Goal: Information Seeking & Learning: Learn about a topic

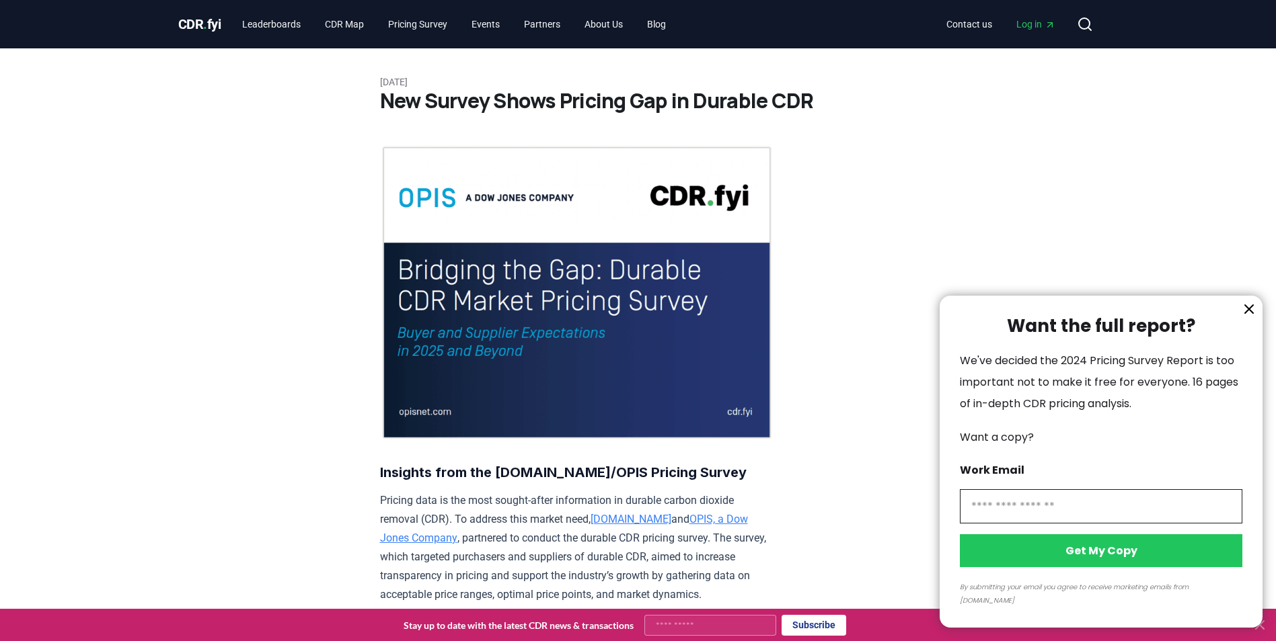
click at [295, 28] on div at bounding box center [638, 320] width 1276 height 641
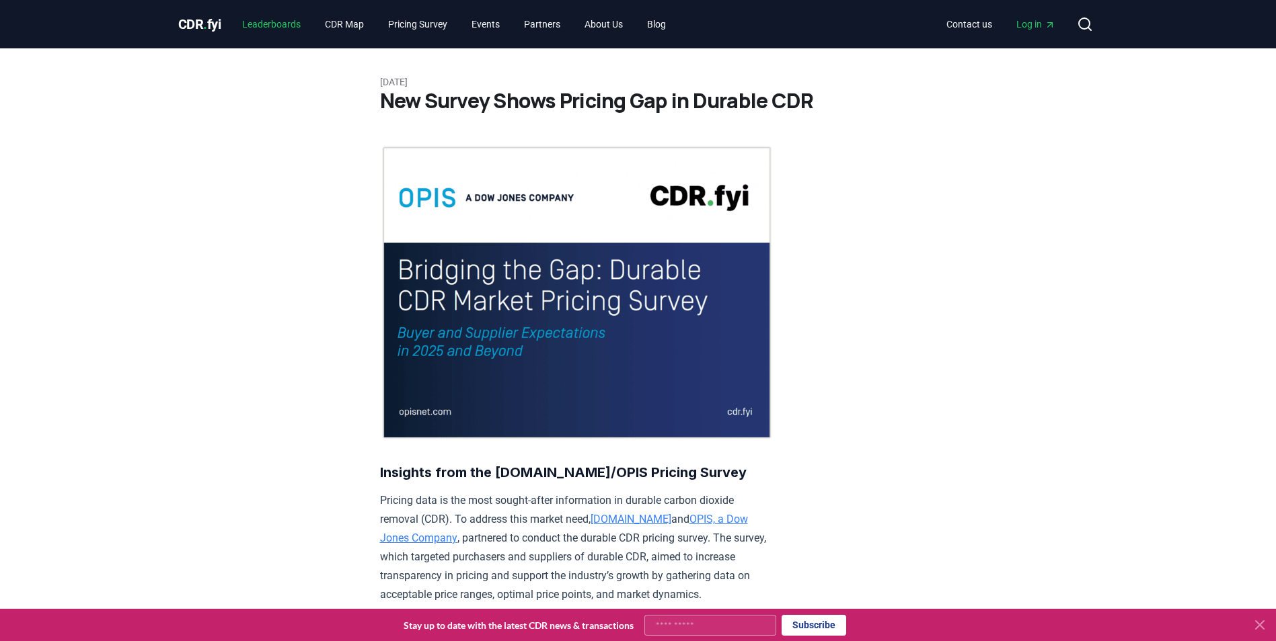
click at [284, 26] on link "Leaderboards" at bounding box center [271, 24] width 80 height 24
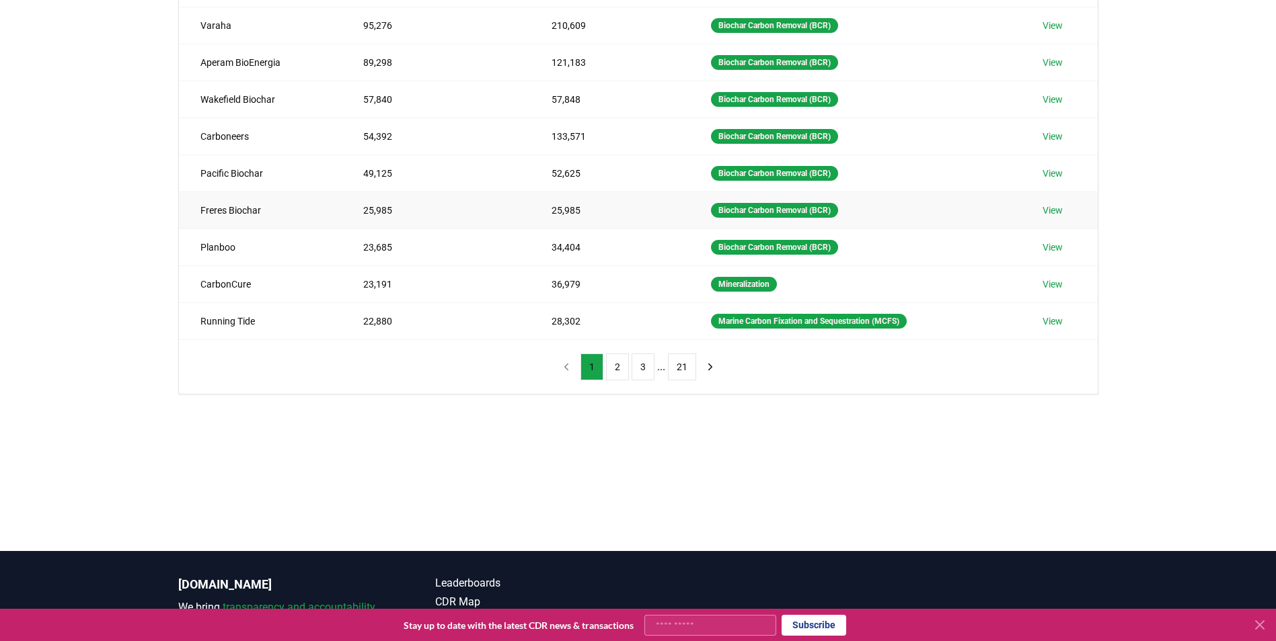
scroll to position [269, 0]
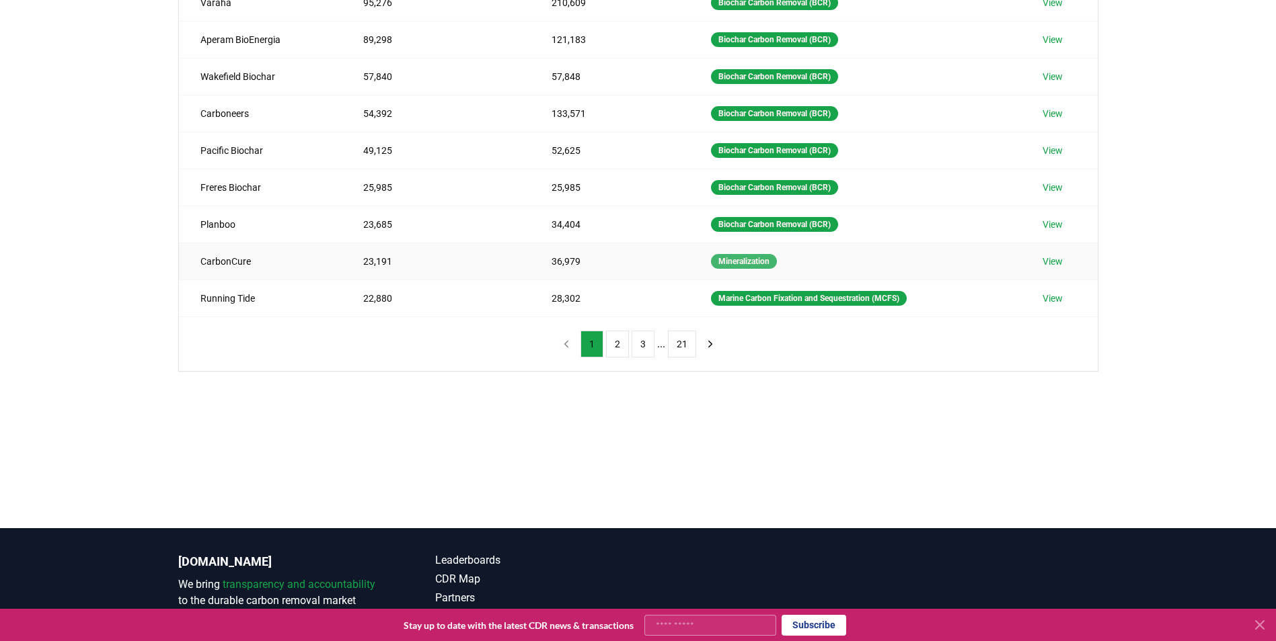
click at [734, 259] on div "Mineralization" at bounding box center [744, 261] width 66 height 15
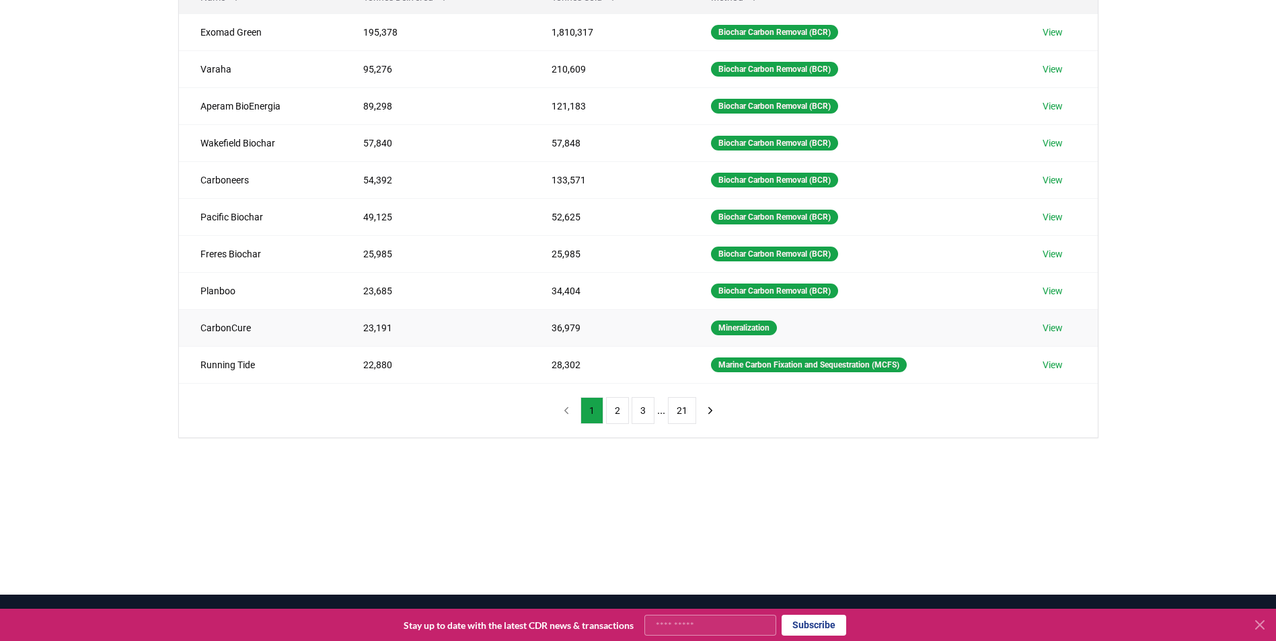
scroll to position [202, 0]
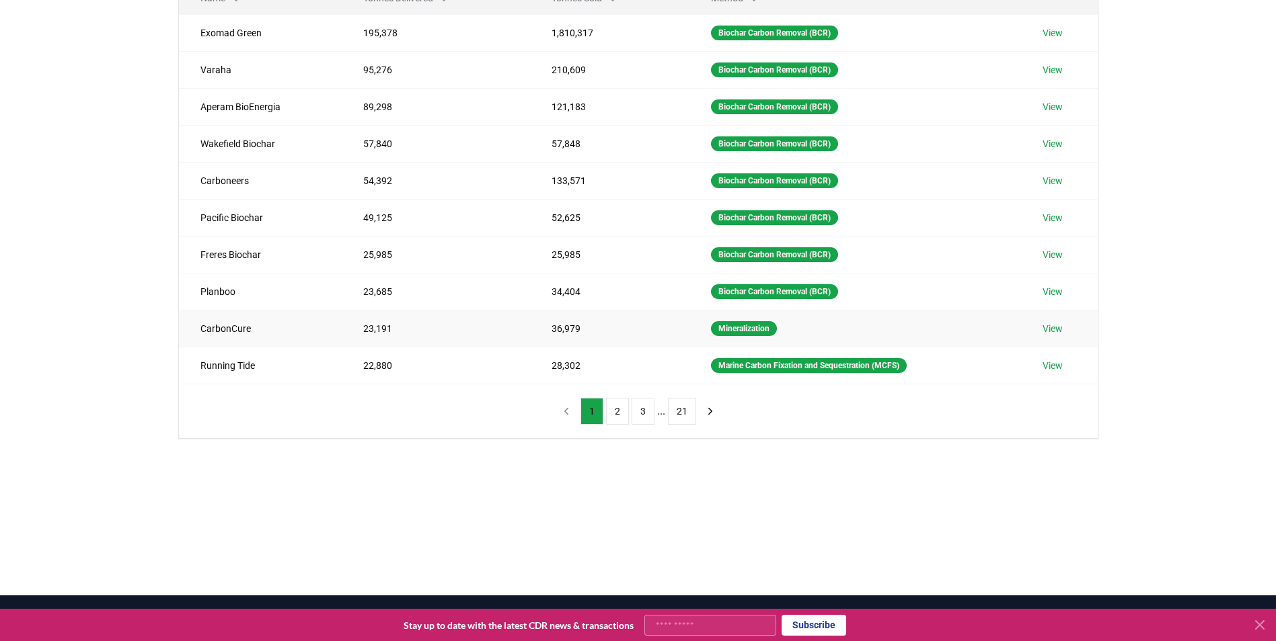
click at [226, 329] on td "CarbonCure" at bounding box center [260, 328] width 163 height 37
click at [1050, 330] on link "View" at bounding box center [1052, 328] width 20 height 13
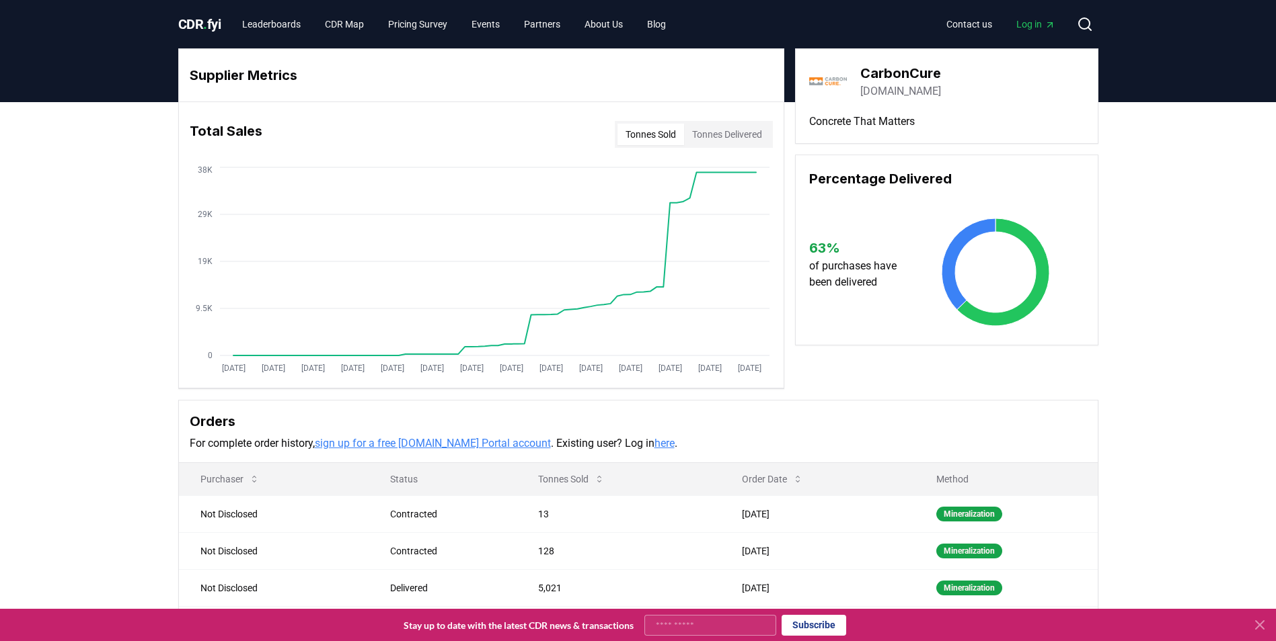
click at [715, 132] on button "Tonnes Delivered" at bounding box center [727, 135] width 86 height 22
click at [670, 134] on button "Tonnes Sold" at bounding box center [650, 135] width 67 height 22
click at [652, 139] on button "Tonnes Sold" at bounding box center [650, 135] width 67 height 22
click at [726, 134] on button "Tonnes Delivered" at bounding box center [727, 135] width 86 height 22
click at [662, 134] on button "Tonnes Sold" at bounding box center [650, 135] width 67 height 22
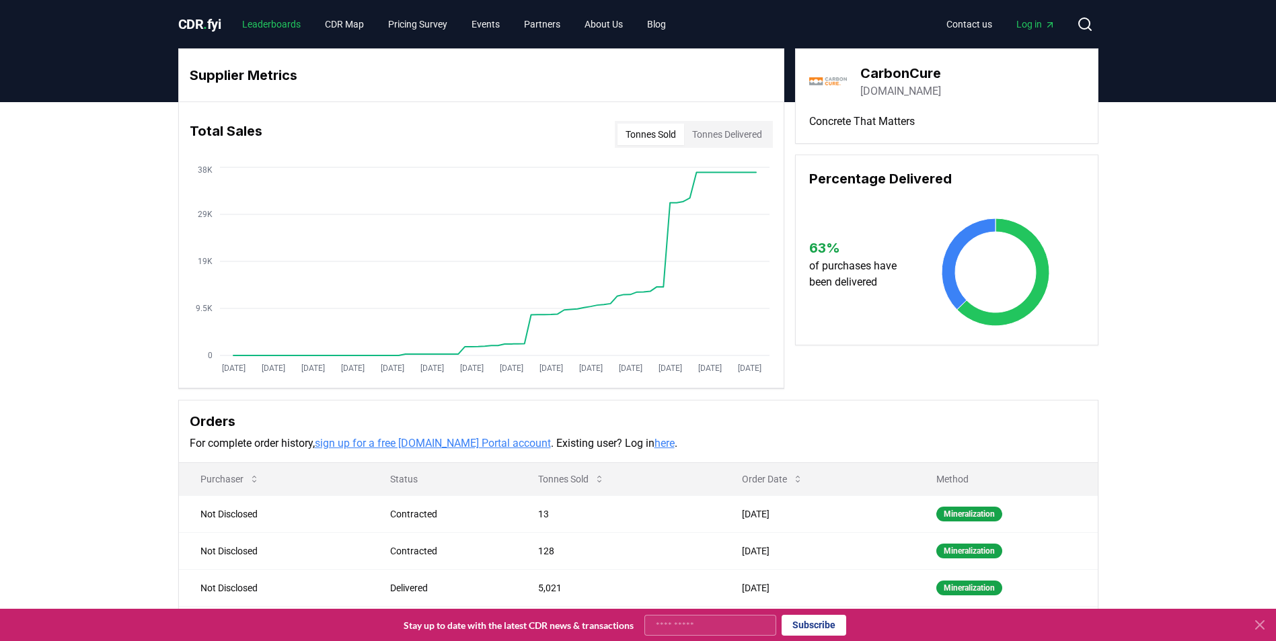
drag, startPoint x: 278, startPoint y: 15, endPoint x: 277, endPoint y: 24, distance: 9.5
click at [278, 15] on link "Leaderboards" at bounding box center [271, 24] width 80 height 24
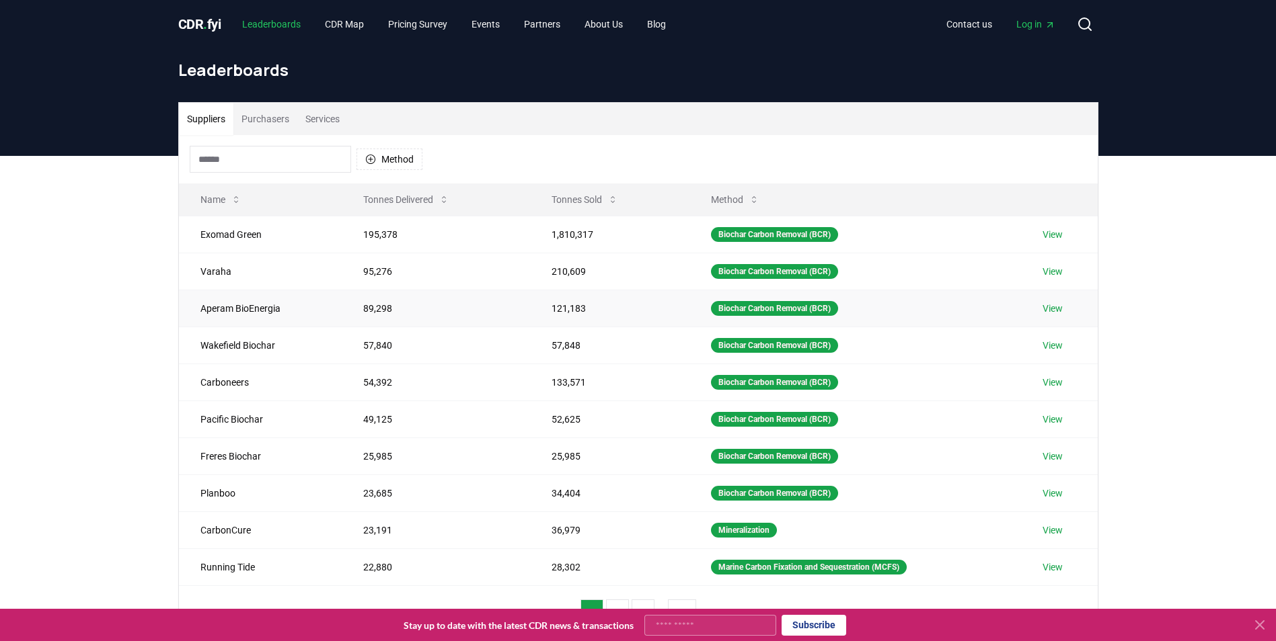
scroll to position [67, 0]
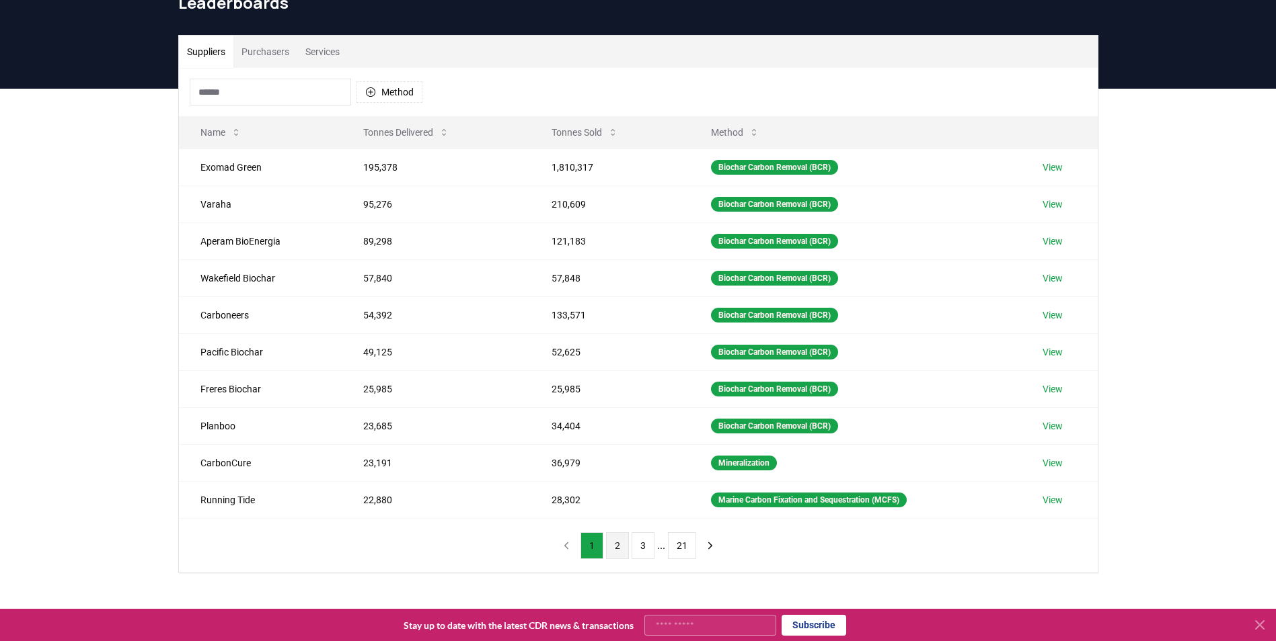
click at [621, 549] on button "2" at bounding box center [617, 546] width 23 height 27
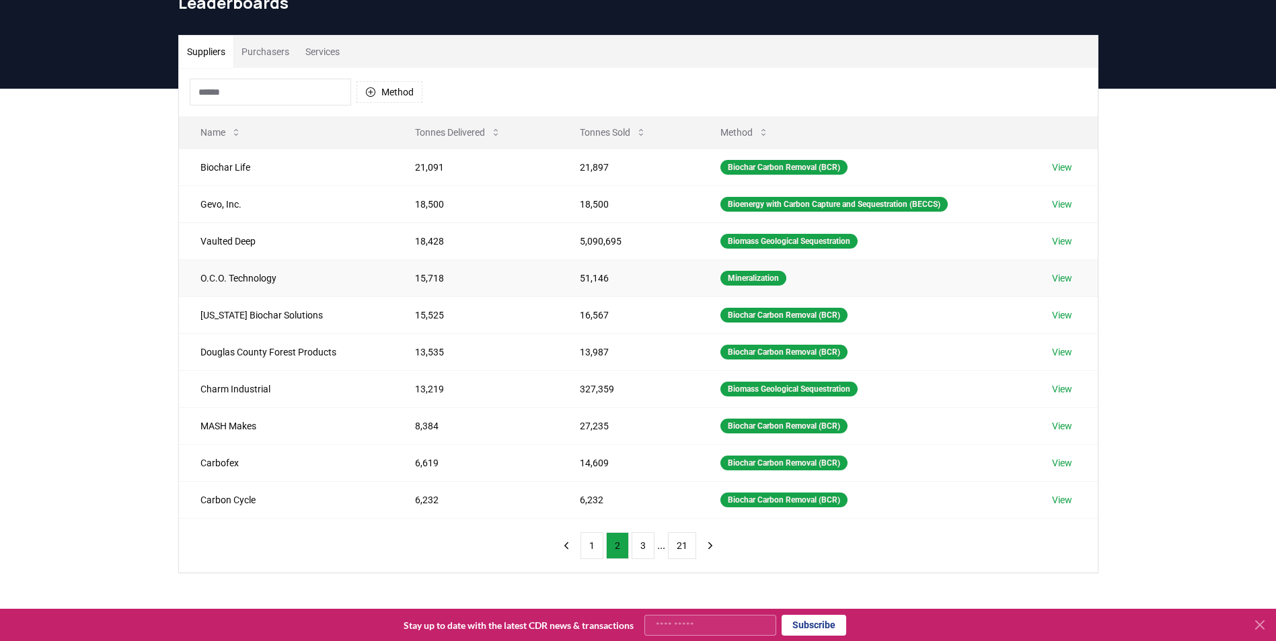
click at [1062, 280] on link "View" at bounding box center [1062, 278] width 20 height 13
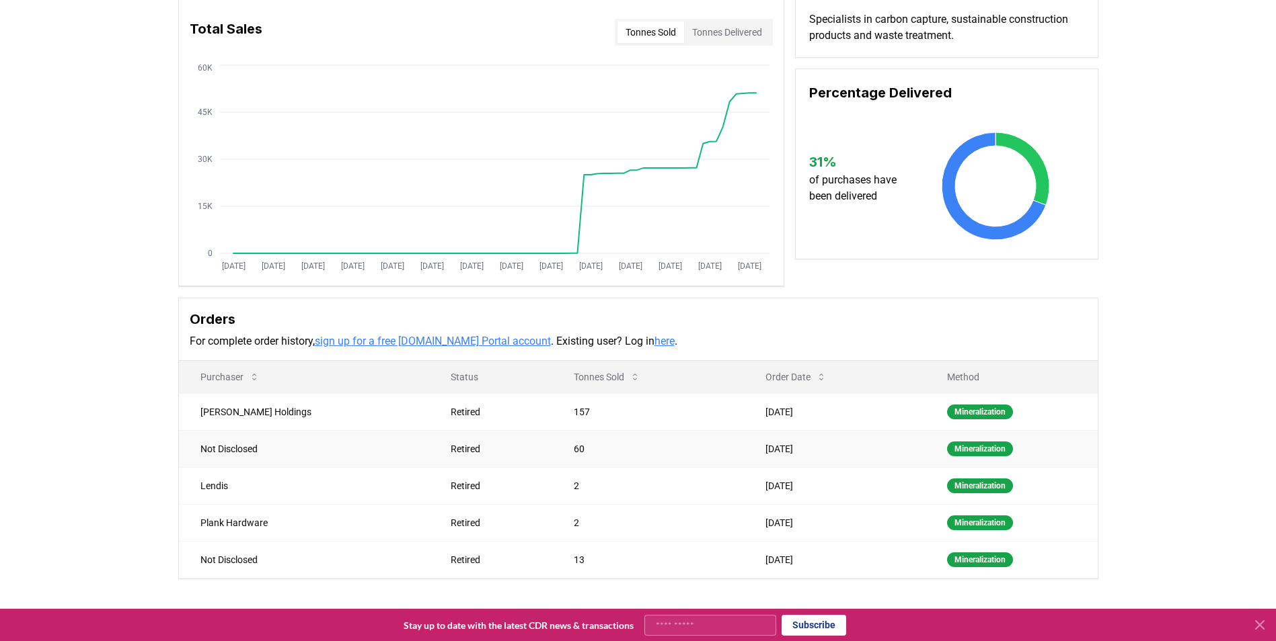
scroll to position [67, 0]
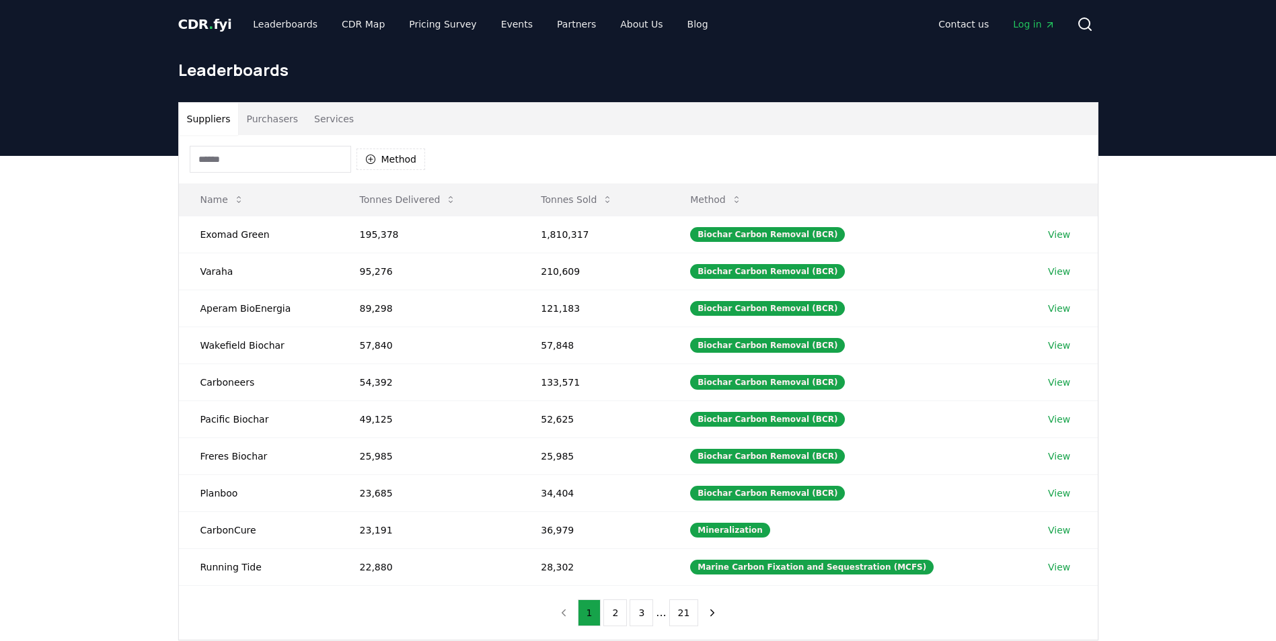
scroll to position [67, 0]
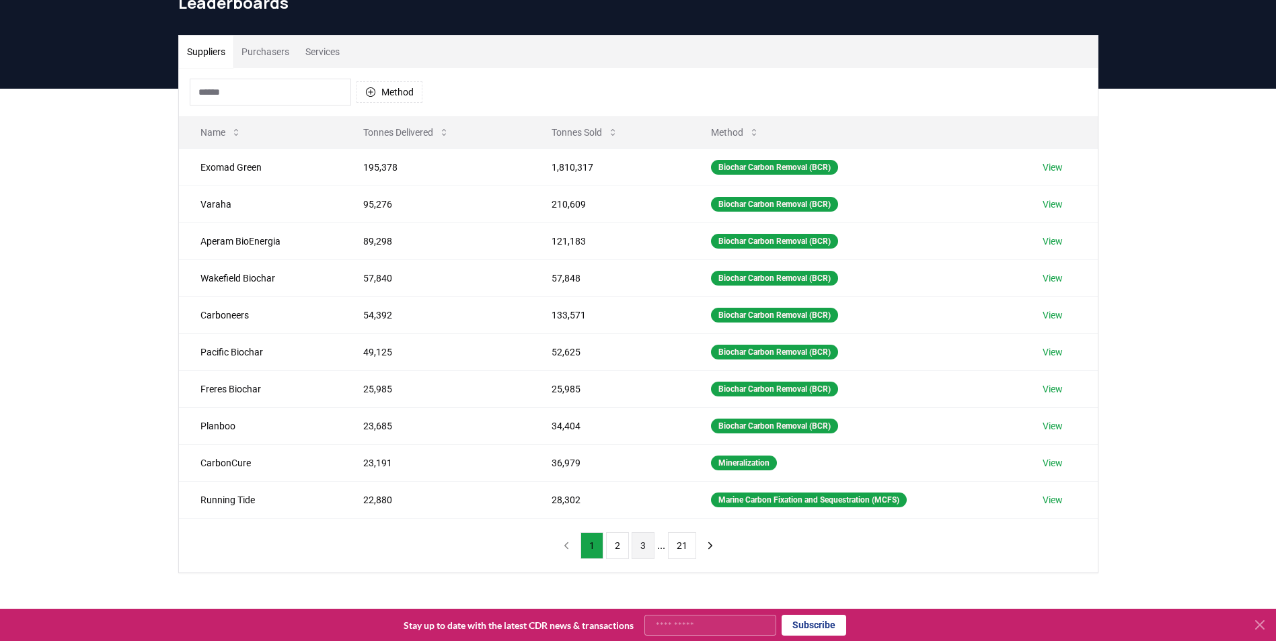
click at [639, 550] on button "3" at bounding box center [642, 546] width 23 height 27
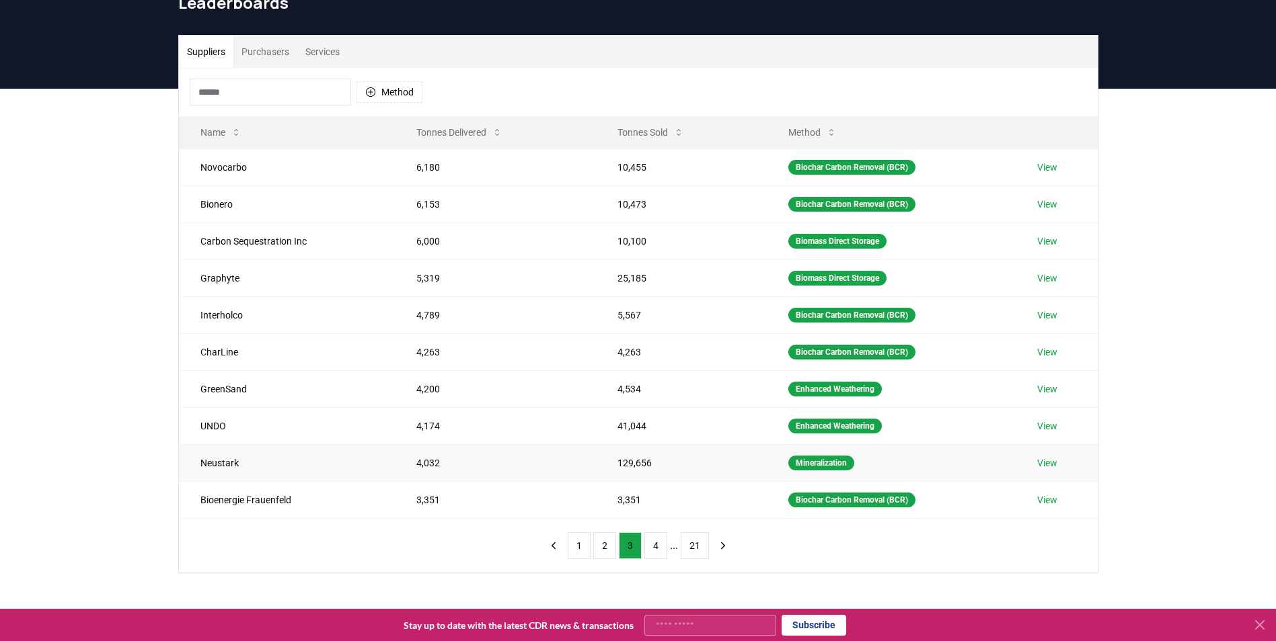
click at [1044, 467] on link "View" at bounding box center [1047, 463] width 20 height 13
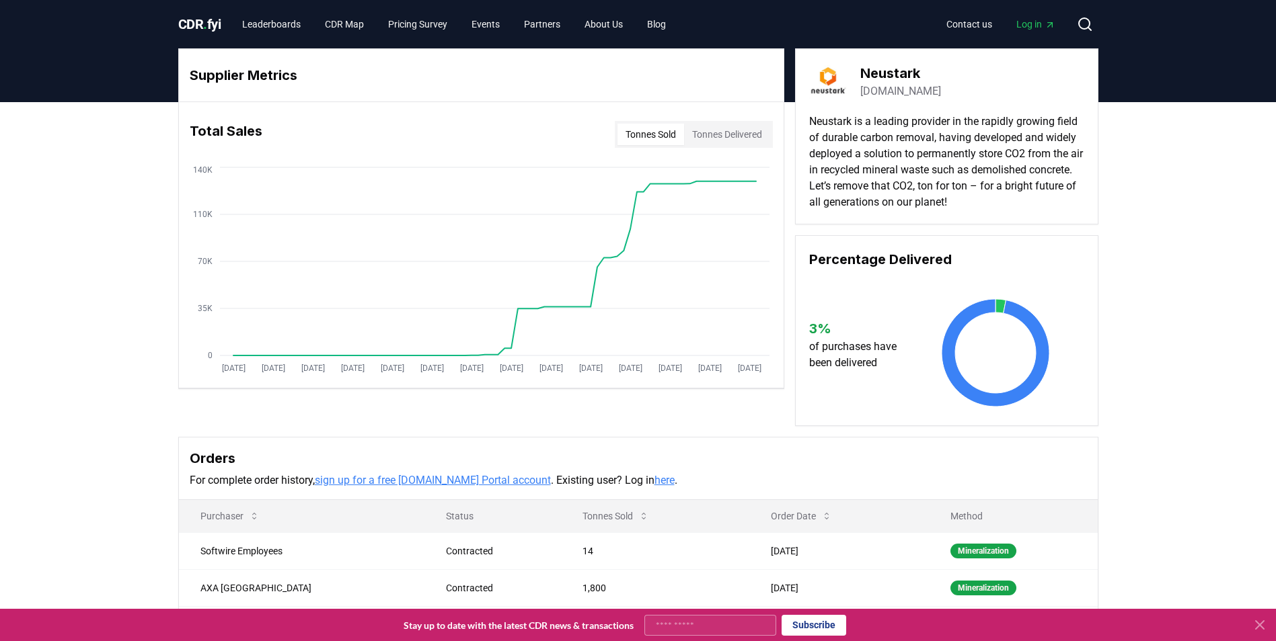
scroll to position [67, 0]
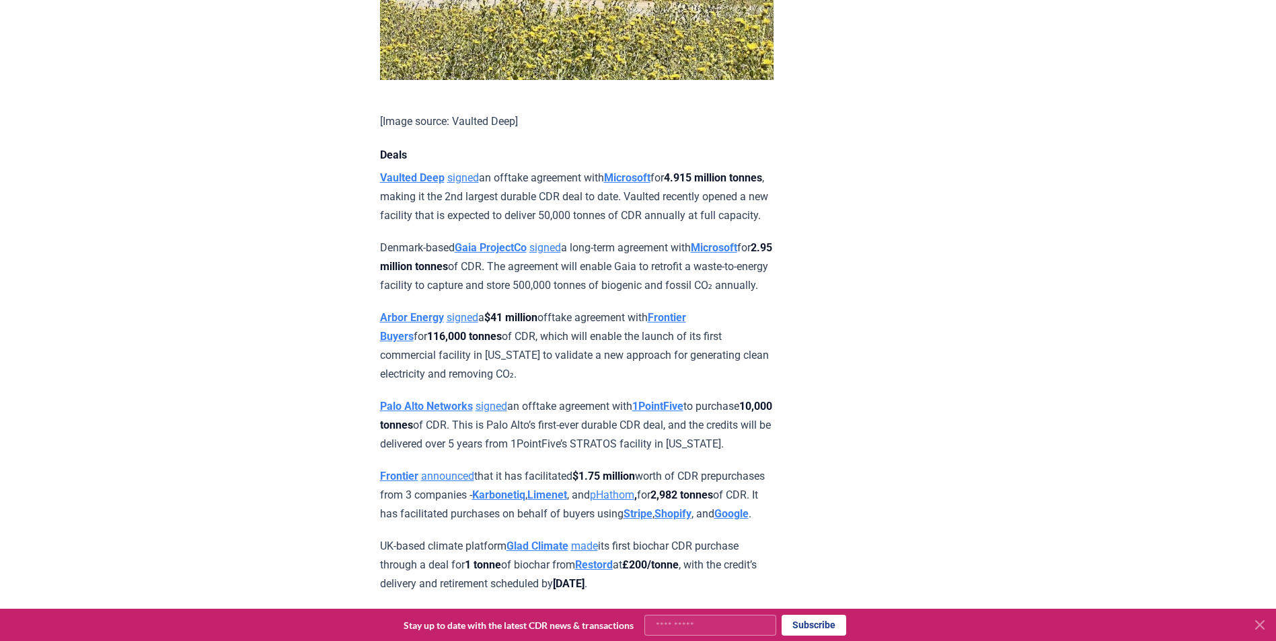
scroll to position [941, 0]
click at [463, 184] on link "signed" at bounding box center [463, 177] width 32 height 13
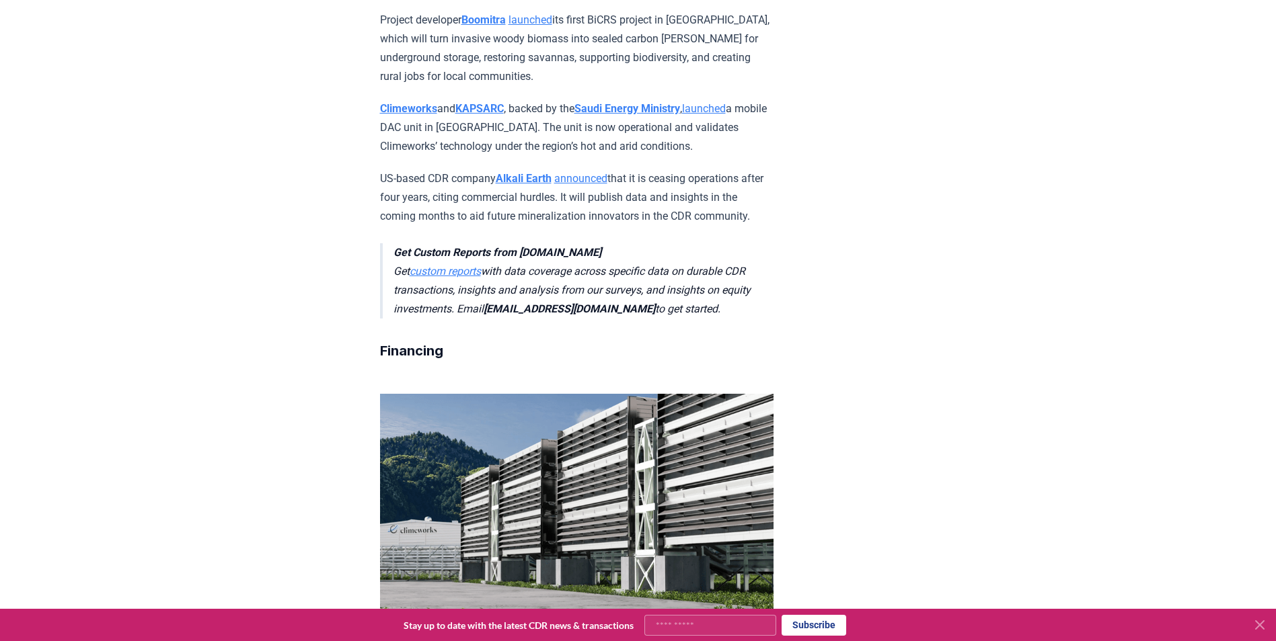
scroll to position [2622, 0]
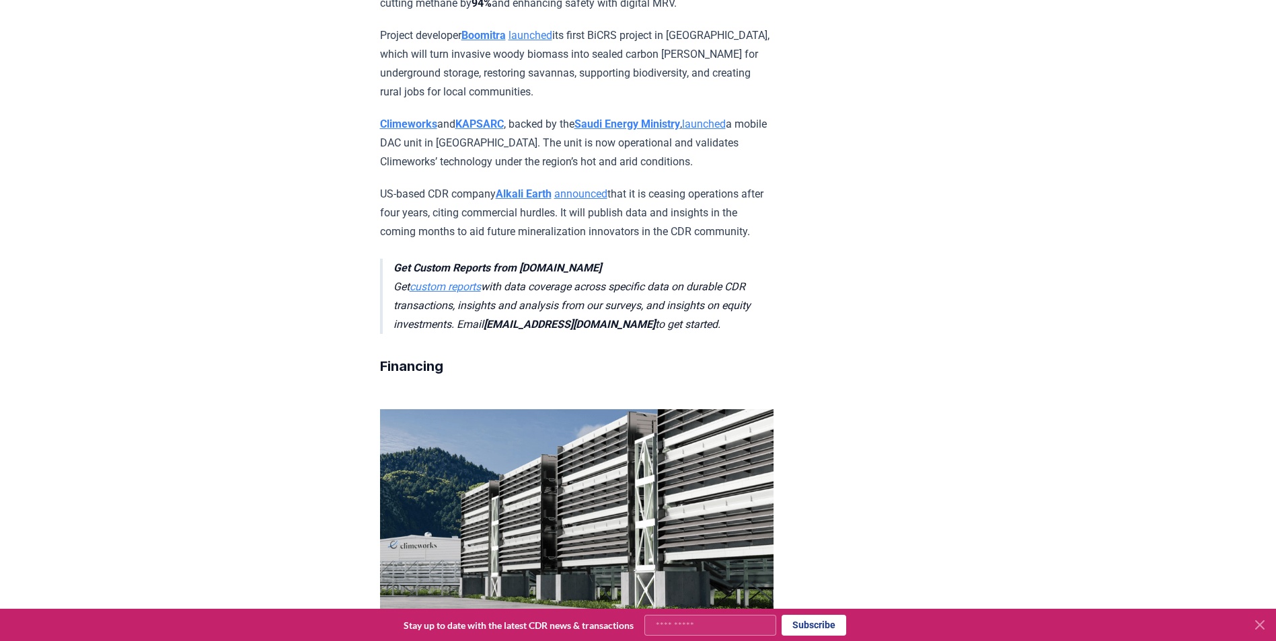
click at [583, 200] on link "announced" at bounding box center [580, 194] width 53 height 13
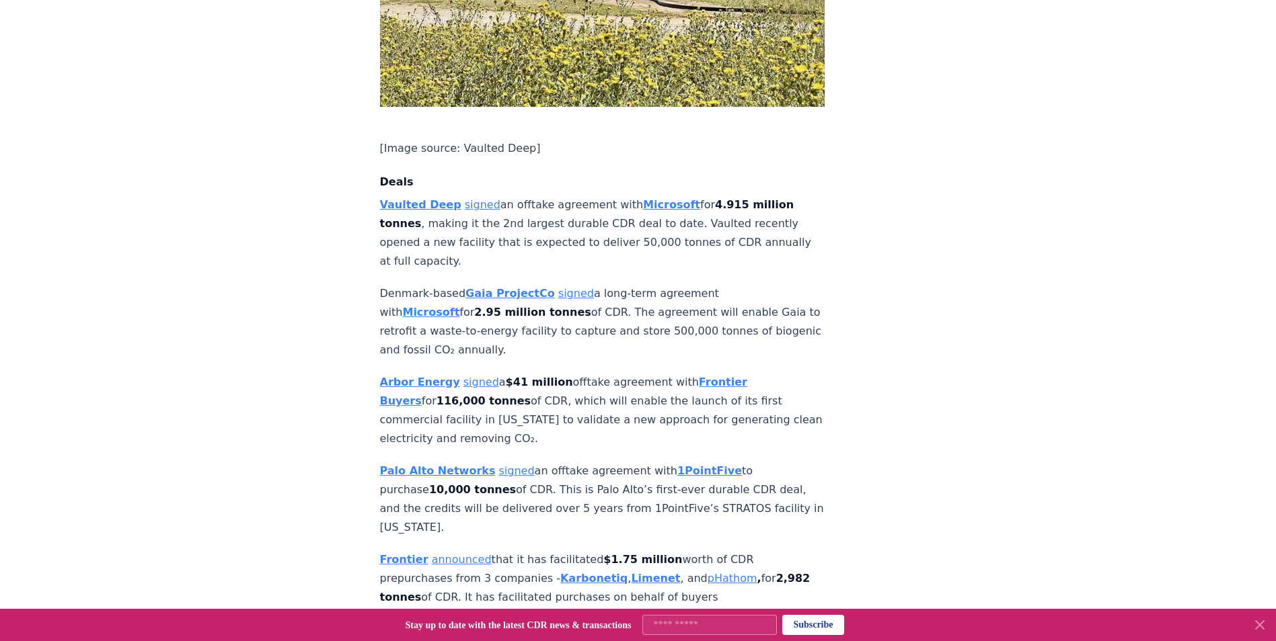
scroll to position [949, 0]
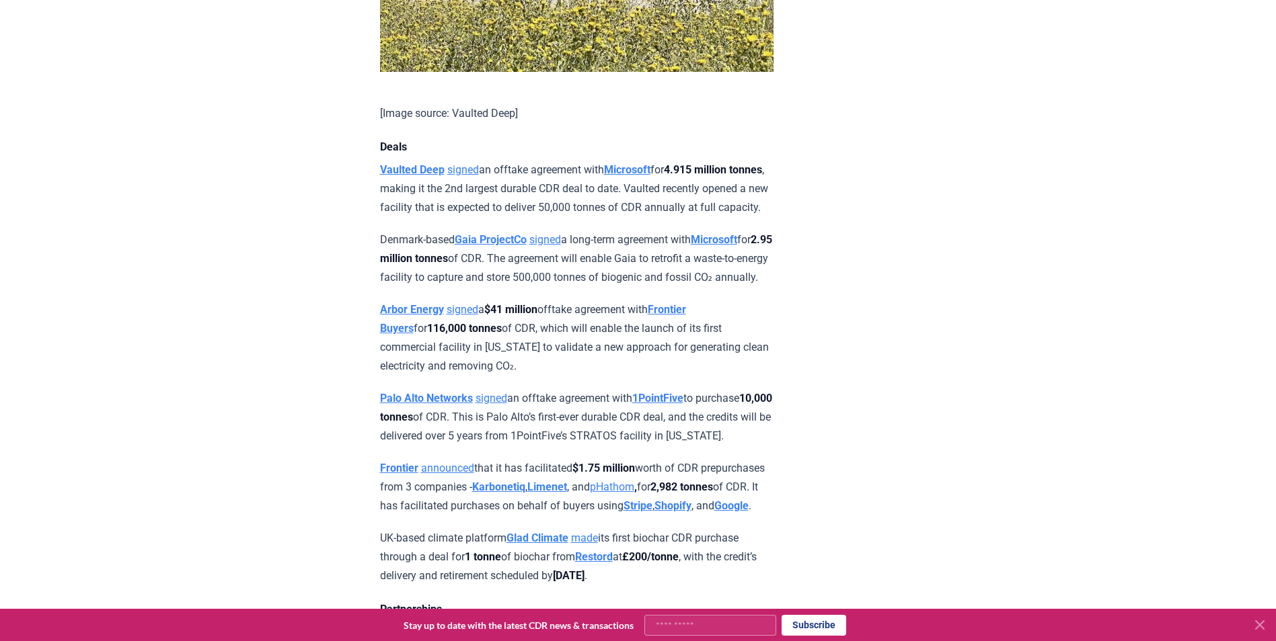
click at [483, 246] on strong "Gaia ProjectCo" at bounding box center [491, 239] width 72 height 13
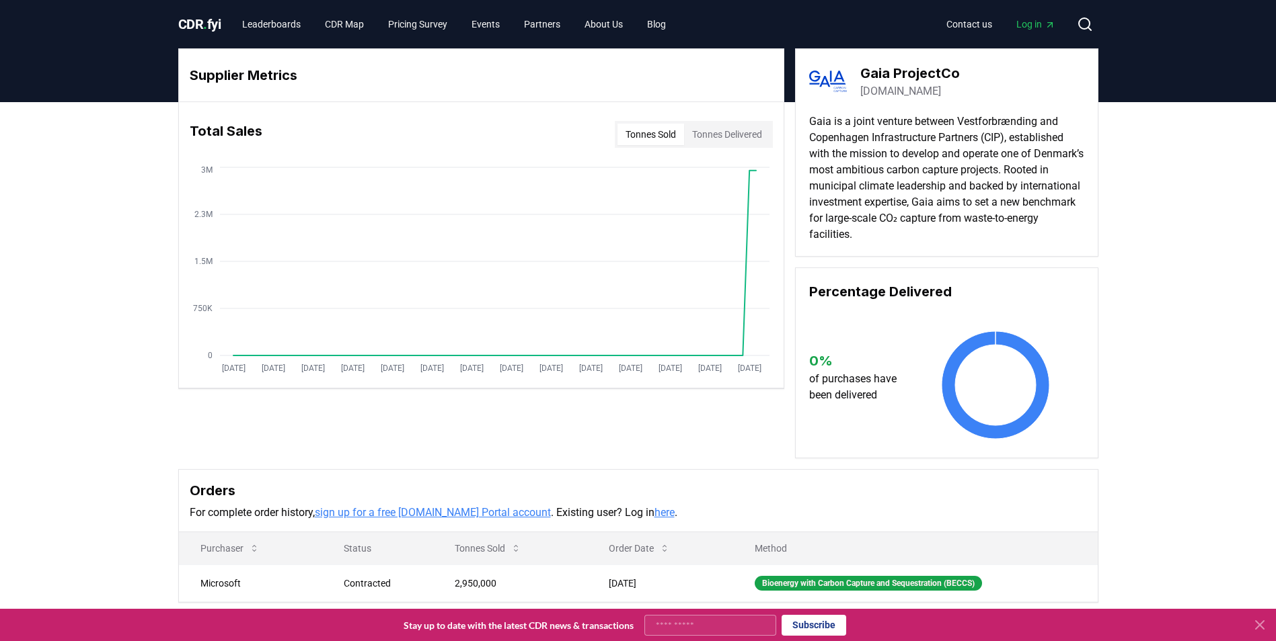
click at [897, 93] on link "gaia-ccs.dk" at bounding box center [900, 91] width 81 height 16
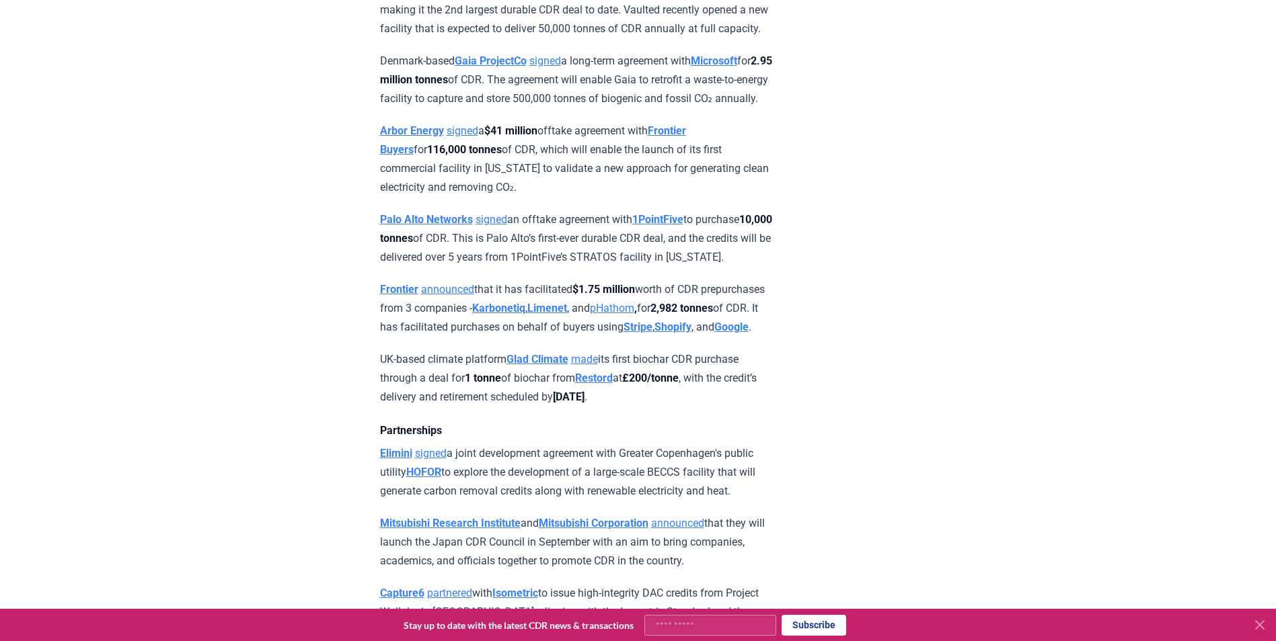
scroll to position [1150, 0]
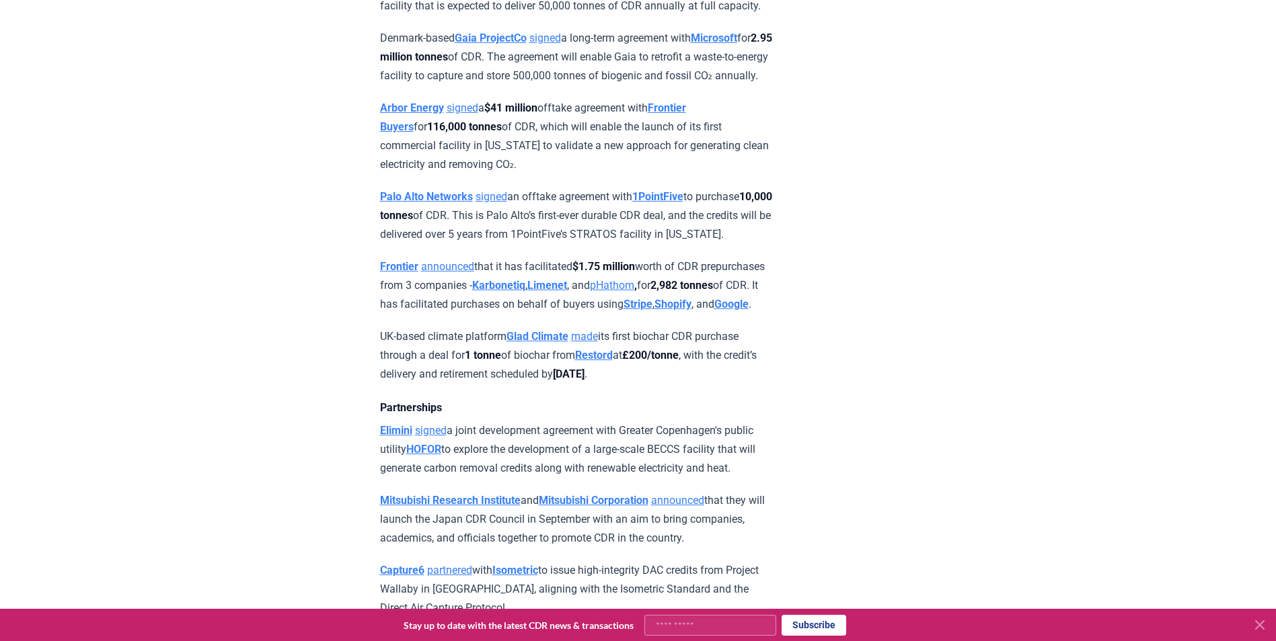
click at [634, 292] on link "pHathom" at bounding box center [612, 285] width 44 height 13
